Goal: Information Seeking & Learning: Learn about a topic

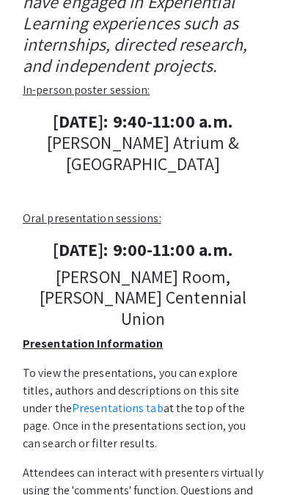
scroll to position [336, 0]
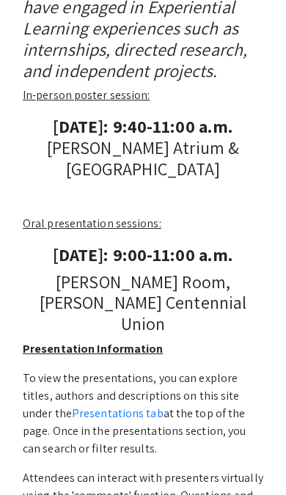
click at [105, 405] on link "Presentations tab" at bounding box center [118, 412] width 92 height 15
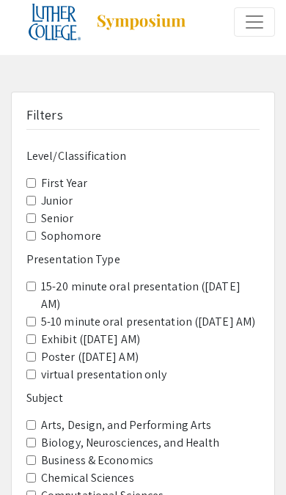
scroll to position [11, 0]
click at [43, 192] on label "Junior" at bounding box center [57, 201] width 32 height 18
click at [36, 196] on input "Junior" at bounding box center [31, 201] width 10 height 10
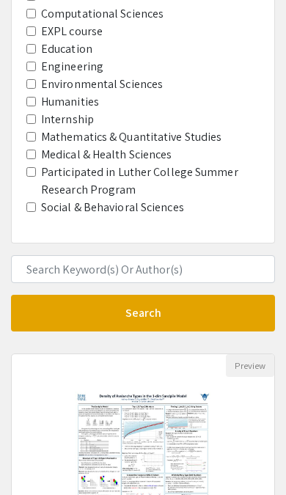
scroll to position [505, 0]
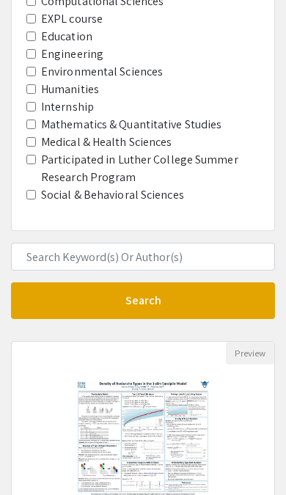
click at [238, 282] on button "Search" at bounding box center [143, 300] width 264 height 37
click at [199, 282] on button "Search" at bounding box center [143, 300] width 264 height 37
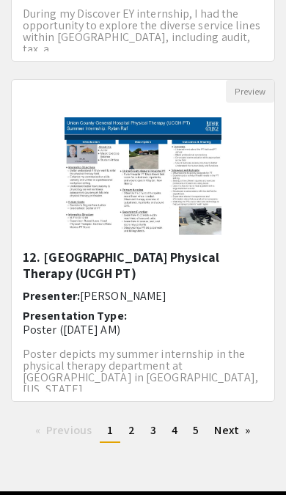
scroll to position [2474, 0]
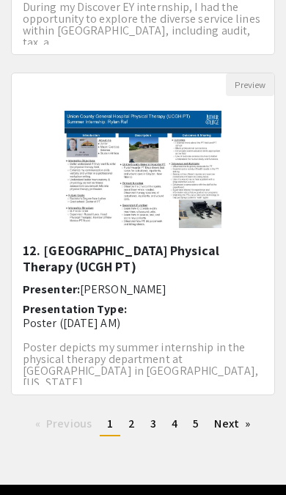
click at [131, 416] on span "2" at bounding box center [131, 423] width 7 height 15
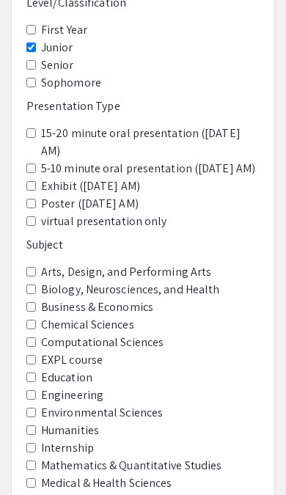
scroll to position [166, 0]
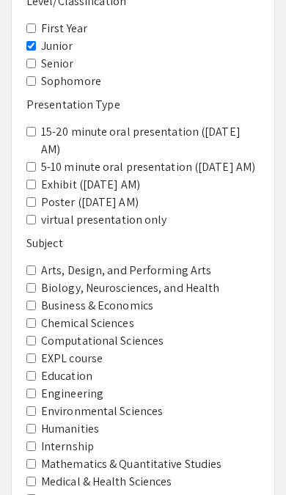
click at [36, 476] on Sciences "Medical & Health Sciences" at bounding box center [31, 481] width 10 height 10
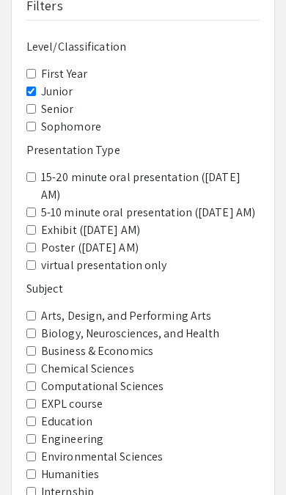
scroll to position [121, 0]
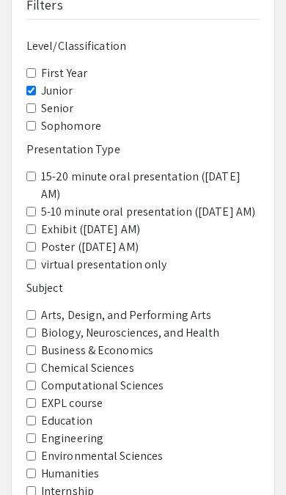
click at [35, 363] on Sciences "Chemical Sciences" at bounding box center [31, 368] width 10 height 10
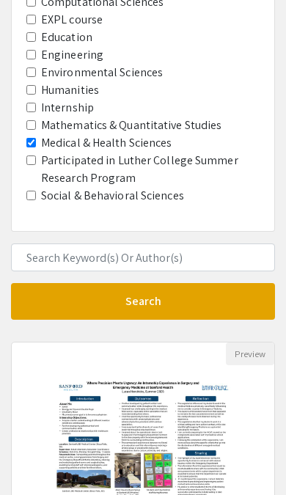
click at [213, 287] on button "Search" at bounding box center [143, 301] width 264 height 37
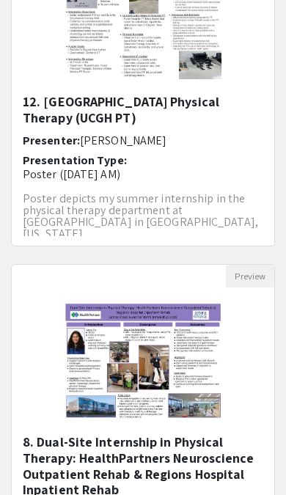
scroll to position [1514, 0]
